Goal: Information Seeking & Learning: Learn about a topic

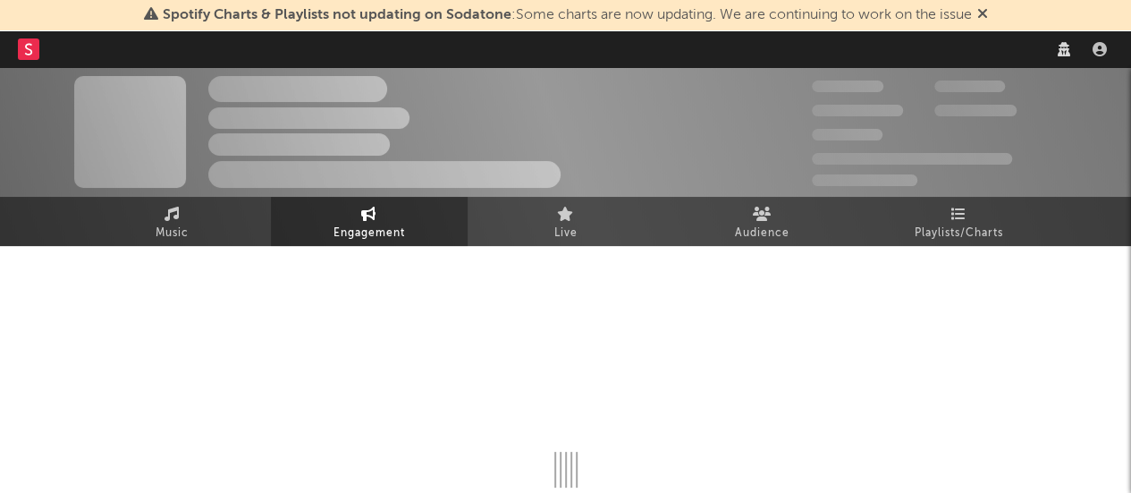
select select "1w"
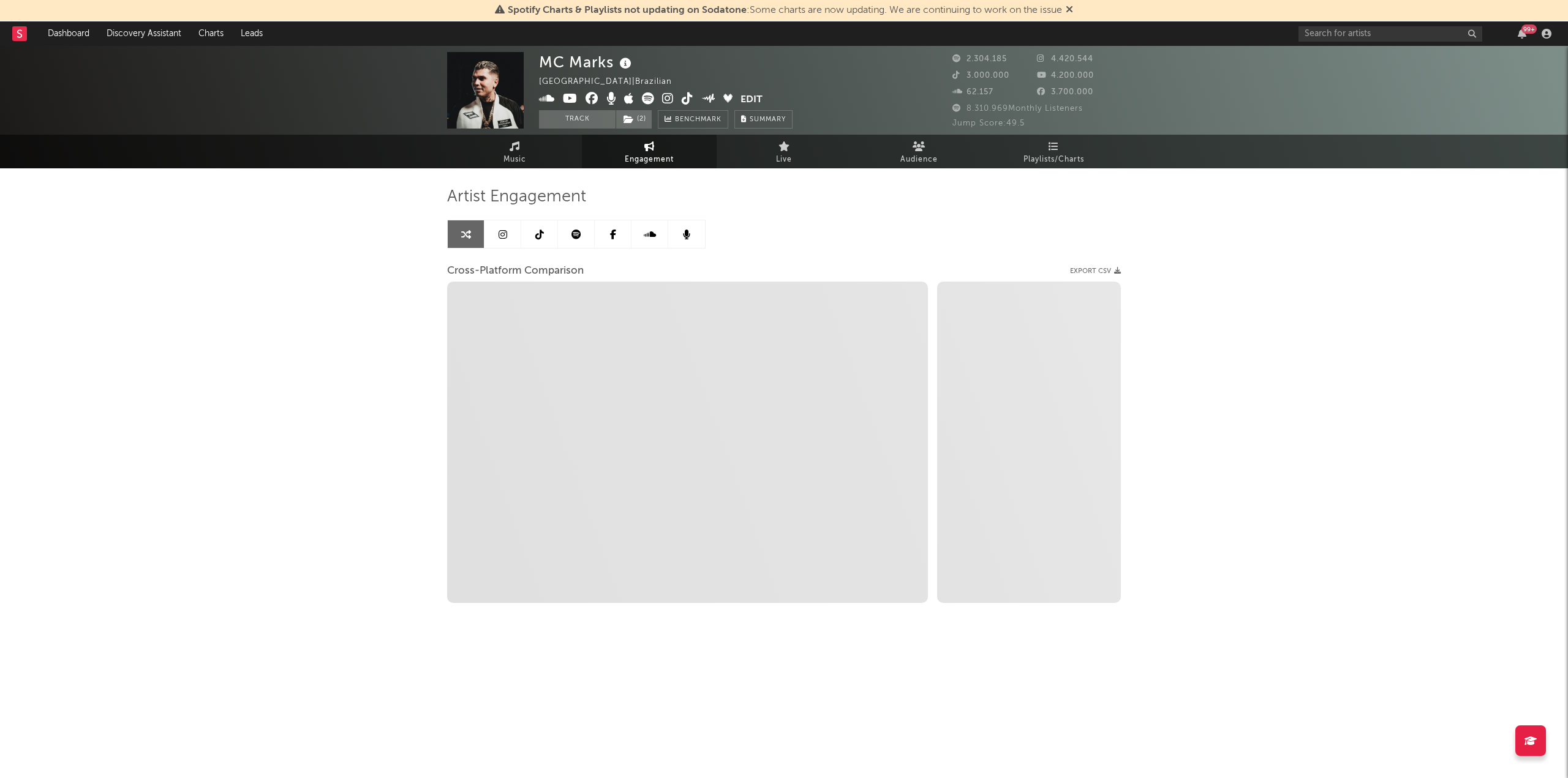
select select "1m"
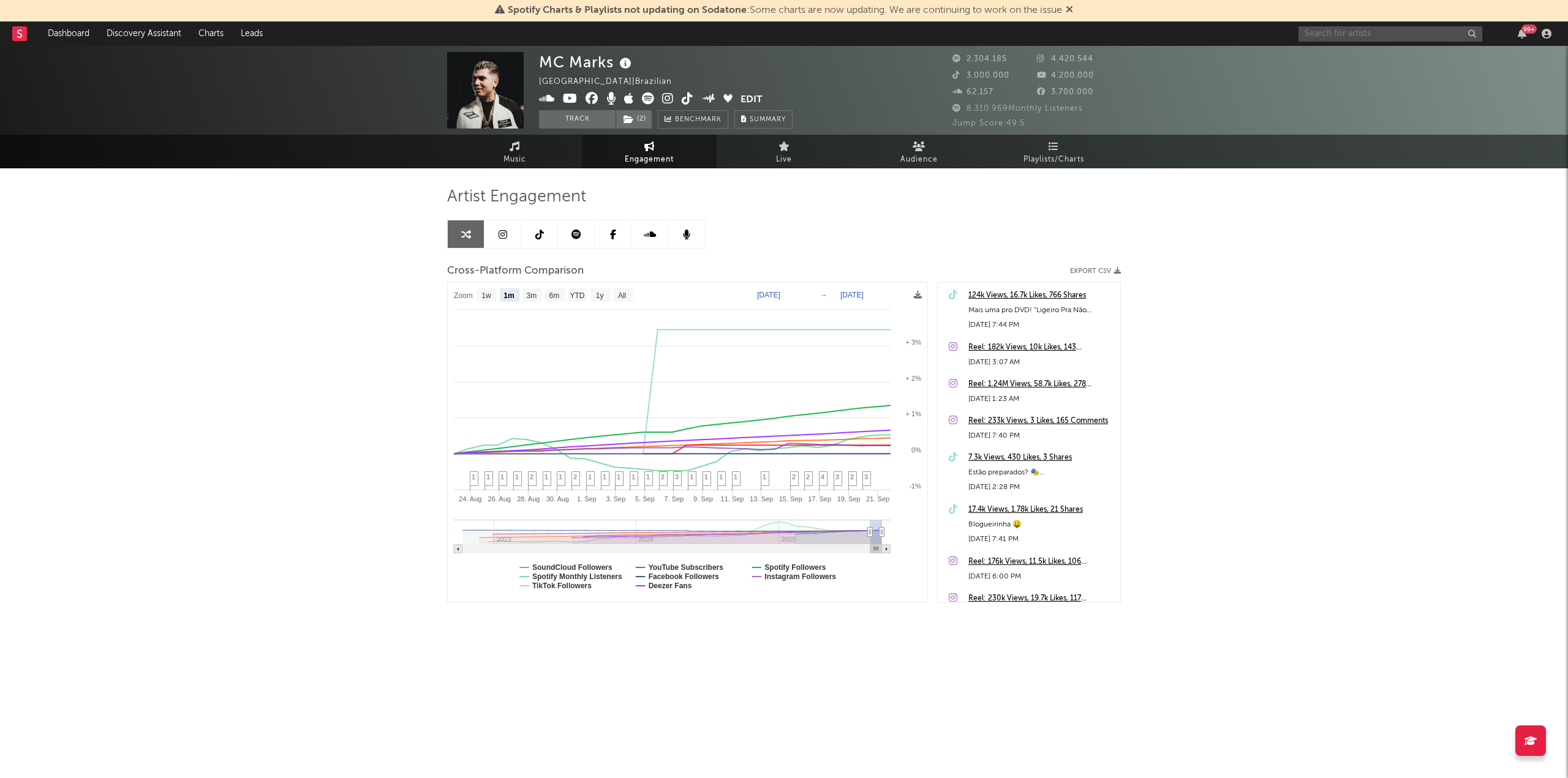
click at [774, 33] on input "text" at bounding box center [1390, 34] width 184 height 15
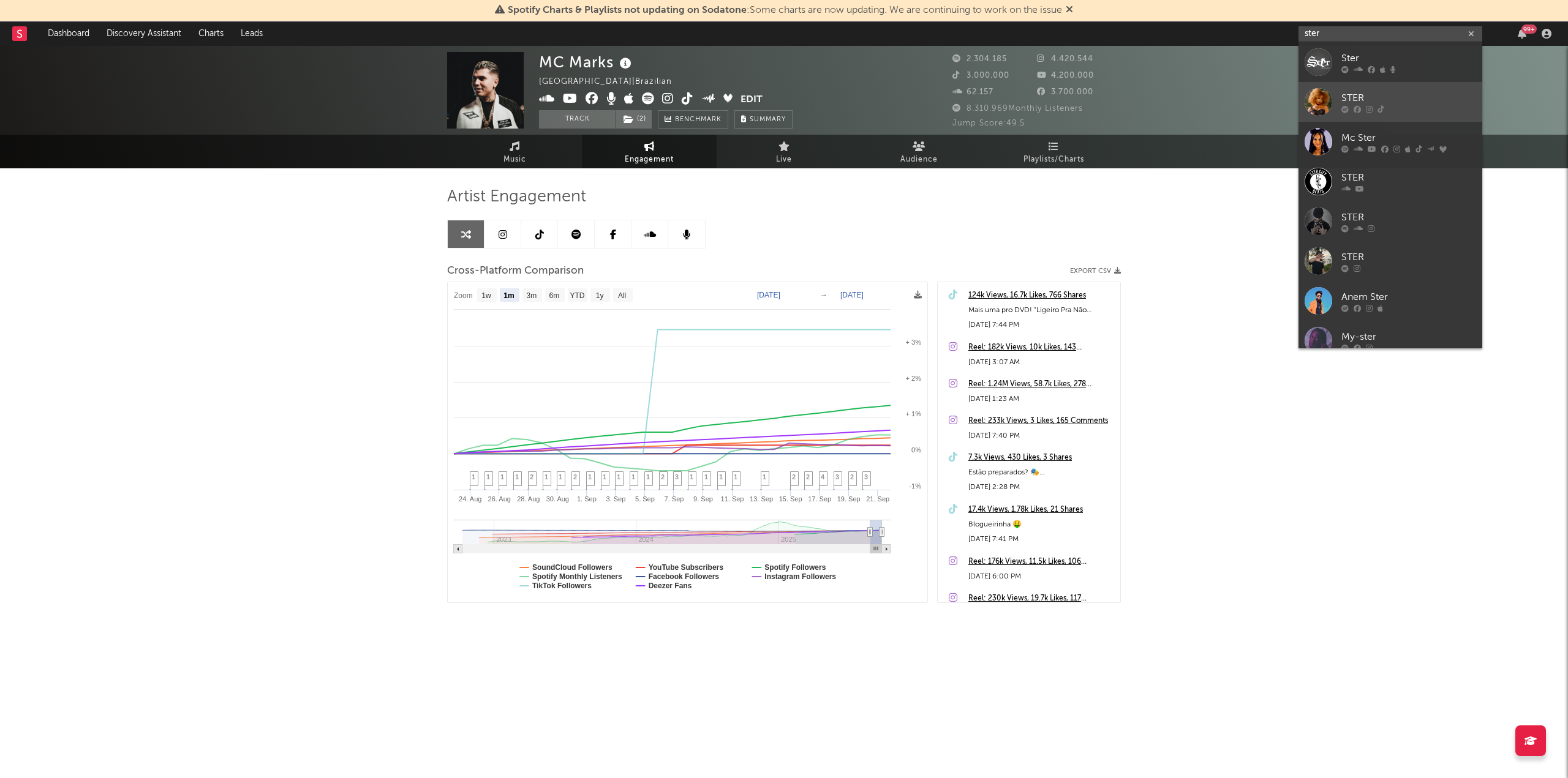
type input "ster"
click at [774, 100] on div "STER" at bounding box center [1408, 97] width 135 height 14
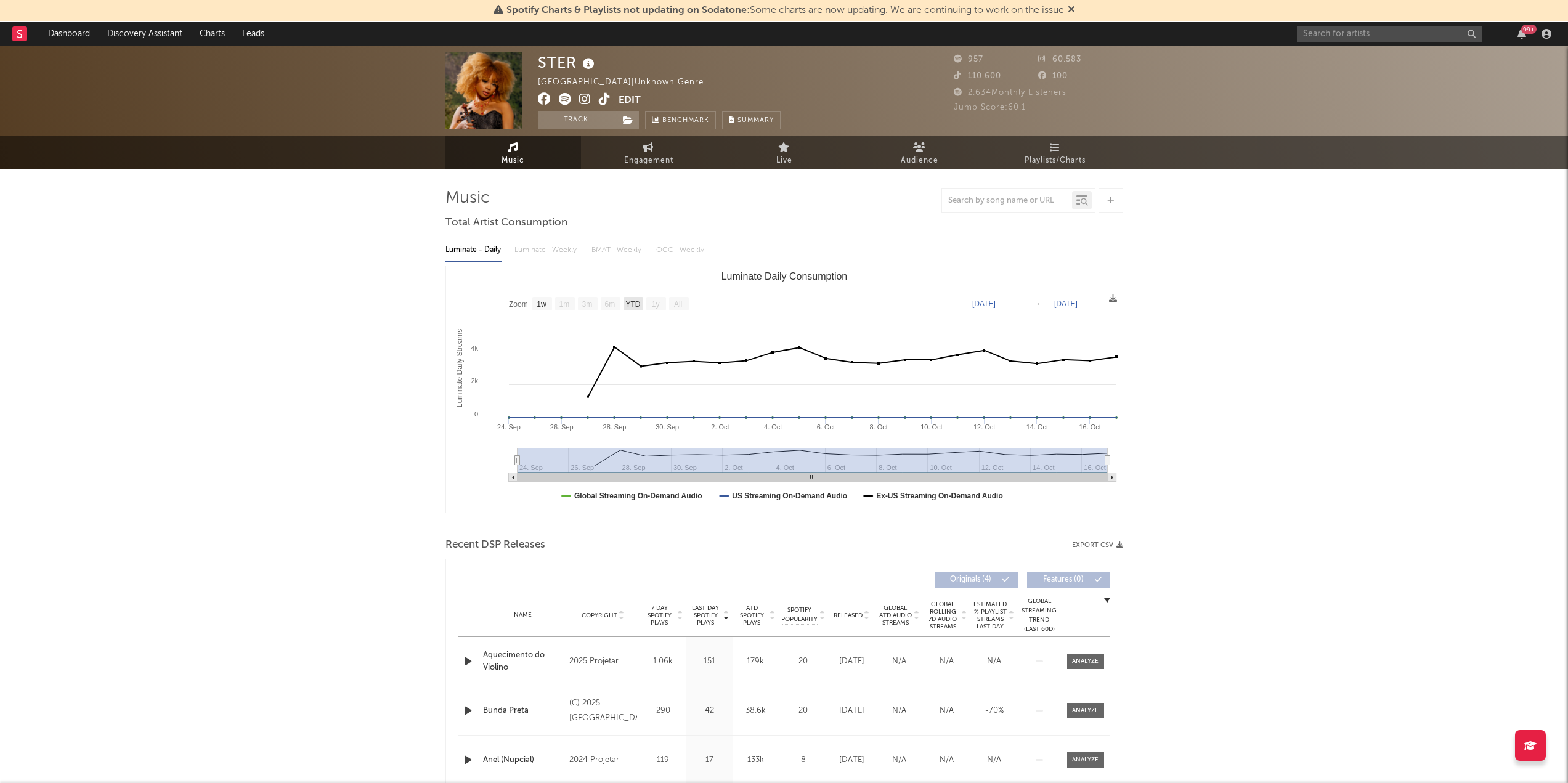
click at [631, 308] on text "YTD" at bounding box center [633, 304] width 14 height 9
click at [545, 305] on text "1w" at bounding box center [542, 304] width 10 height 9
select select "1w"
type input "[DATE]"
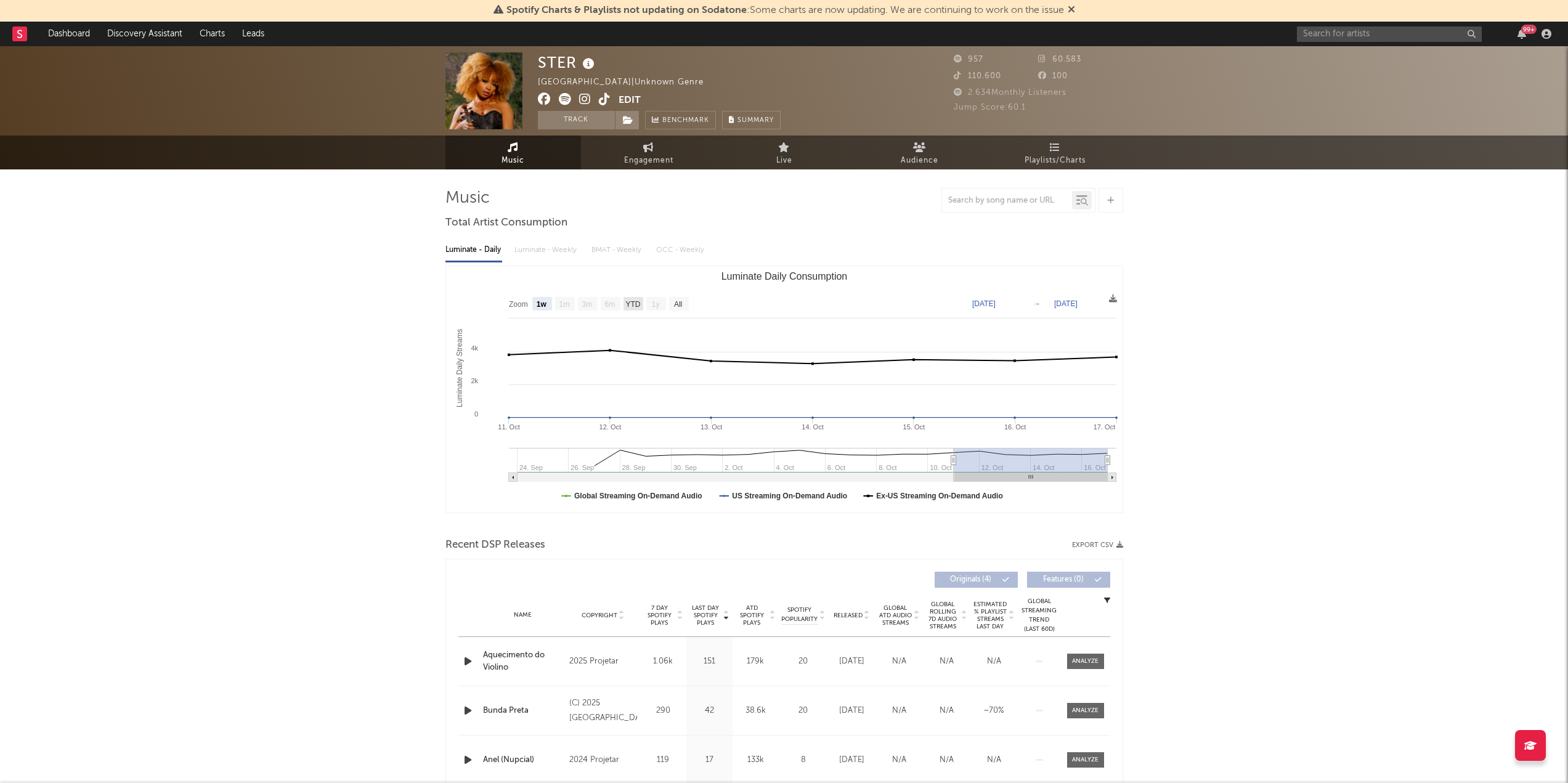
click at [633, 305] on text "YTD" at bounding box center [633, 304] width 14 height 9
select select "YTD"
type input "[DATE]"
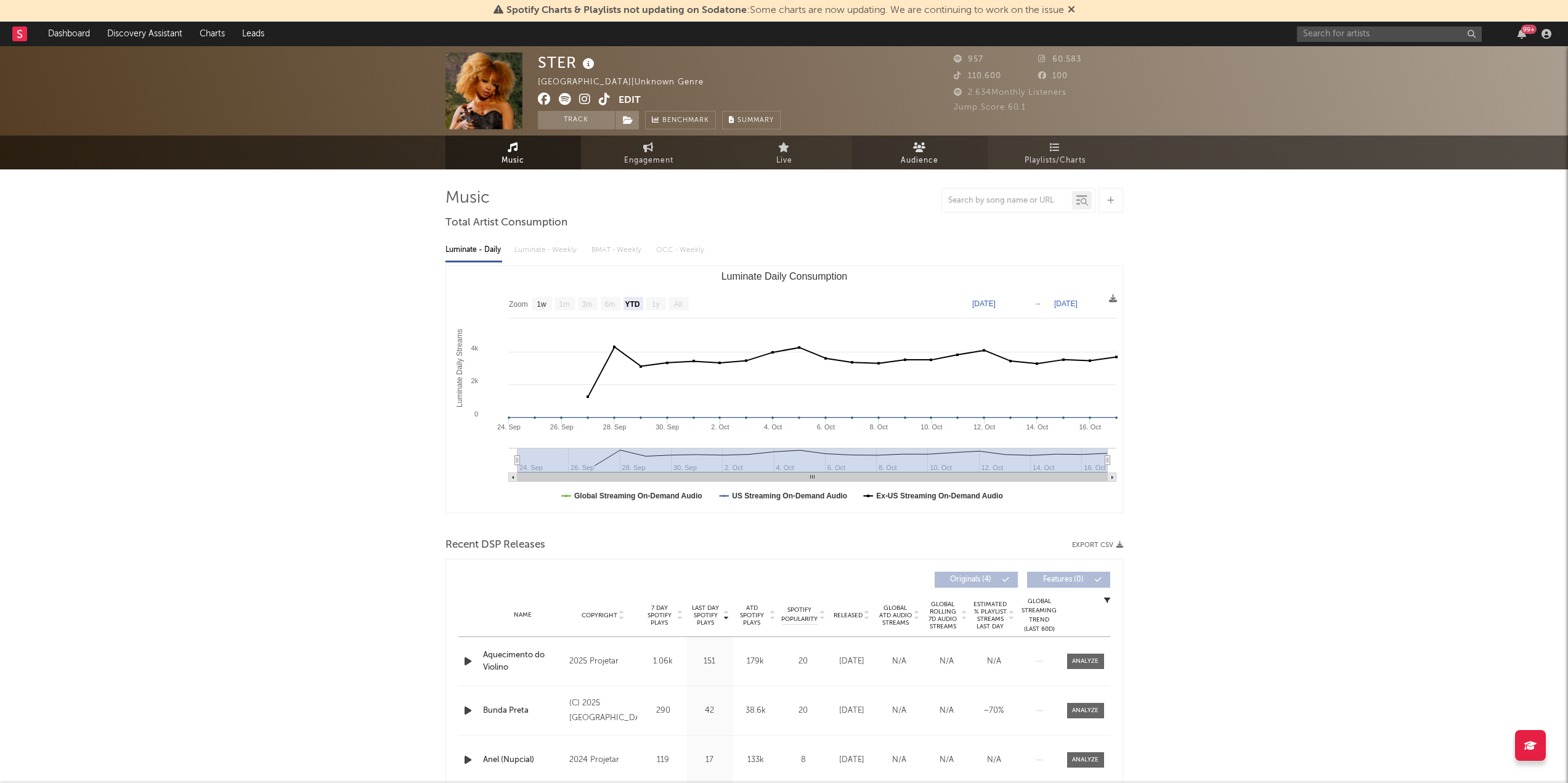
click at [779, 152] on link "Audience" at bounding box center [920, 152] width 136 height 34
